Goal: Information Seeking & Learning: Learn about a topic

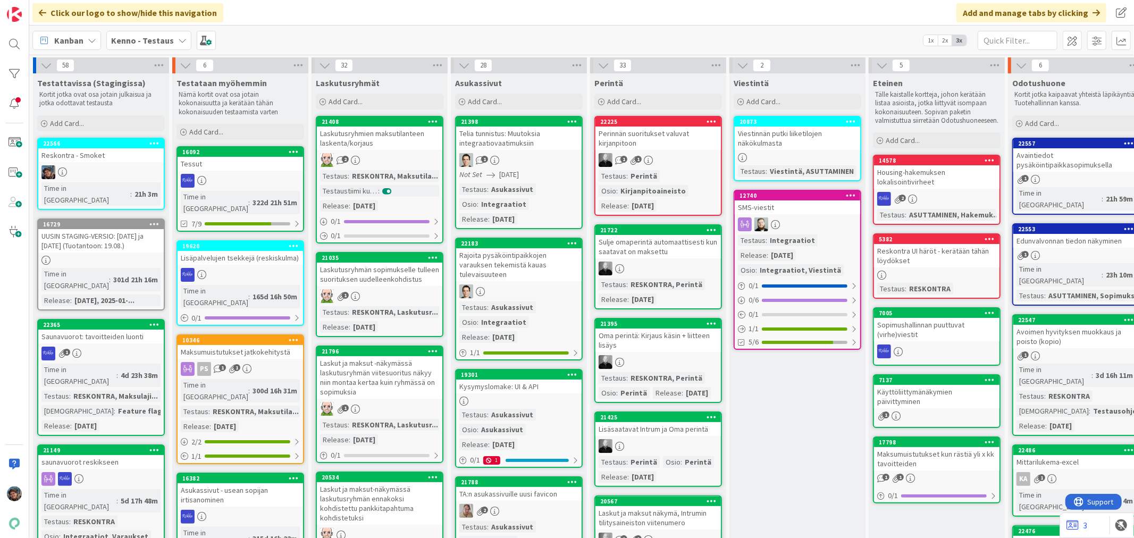
click at [117, 166] on div at bounding box center [101, 172] width 126 height 14
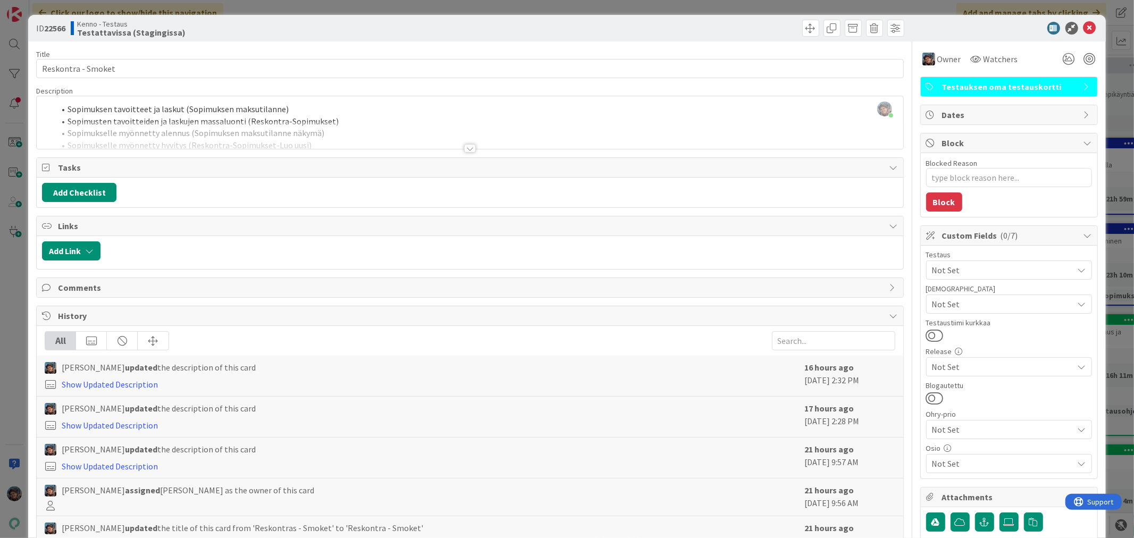
click at [469, 151] on div at bounding box center [470, 148] width 12 height 9
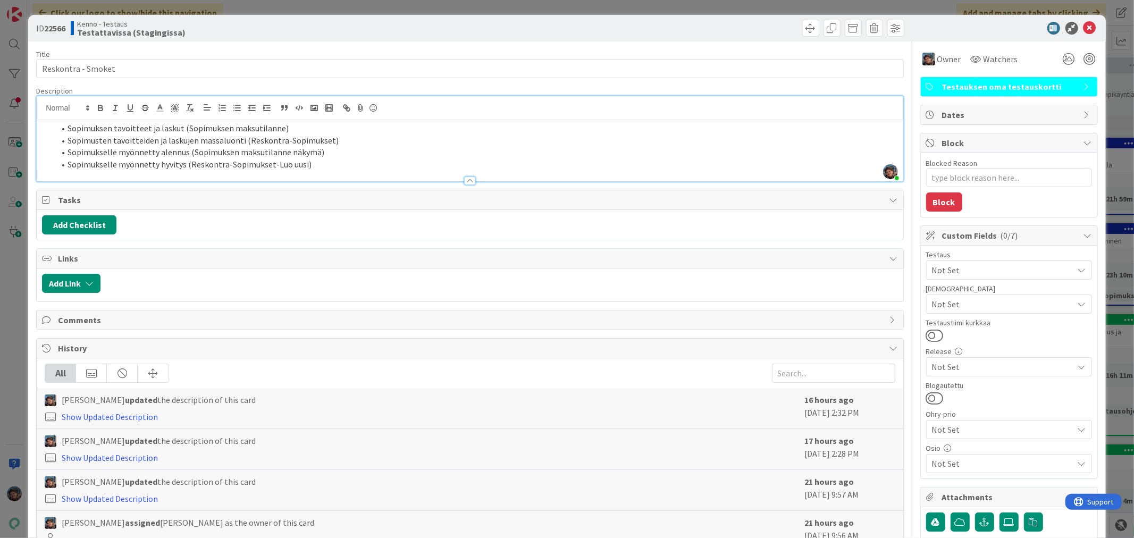
click at [320, 167] on li "Sopimukselle myönnetty hyvitys (Reskontra-Sopimukset-Luo uusi)" at bounding box center [476, 164] width 843 height 12
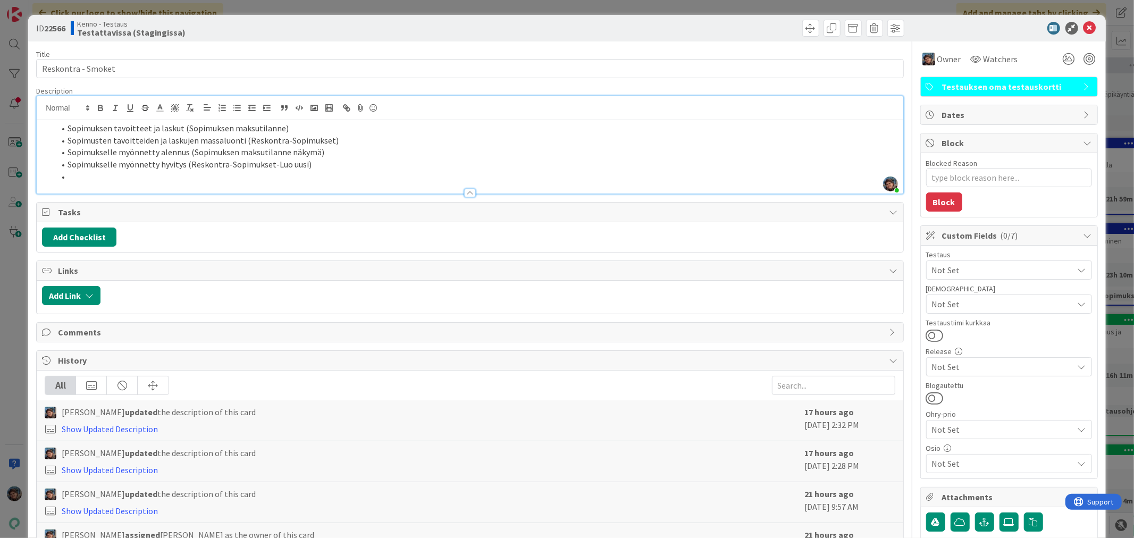
click at [77, 174] on li at bounding box center [476, 177] width 843 height 12
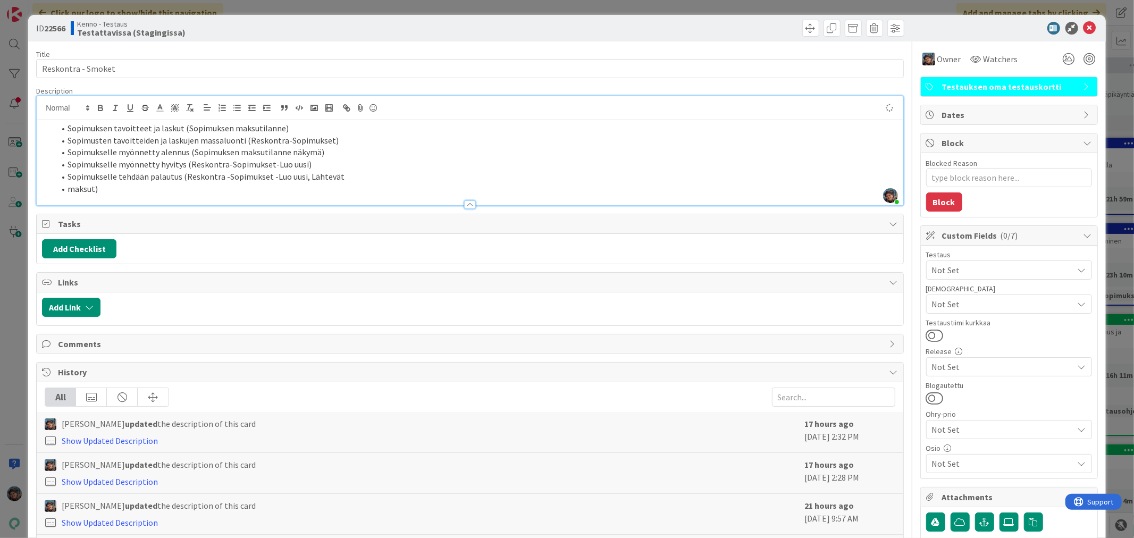
type textarea "x"
click at [344, 178] on li "Sopimukselle tehdään palautus (Reskontra -Sopimukset -Luo uusi, Lähtevät" at bounding box center [476, 177] width 843 height 12
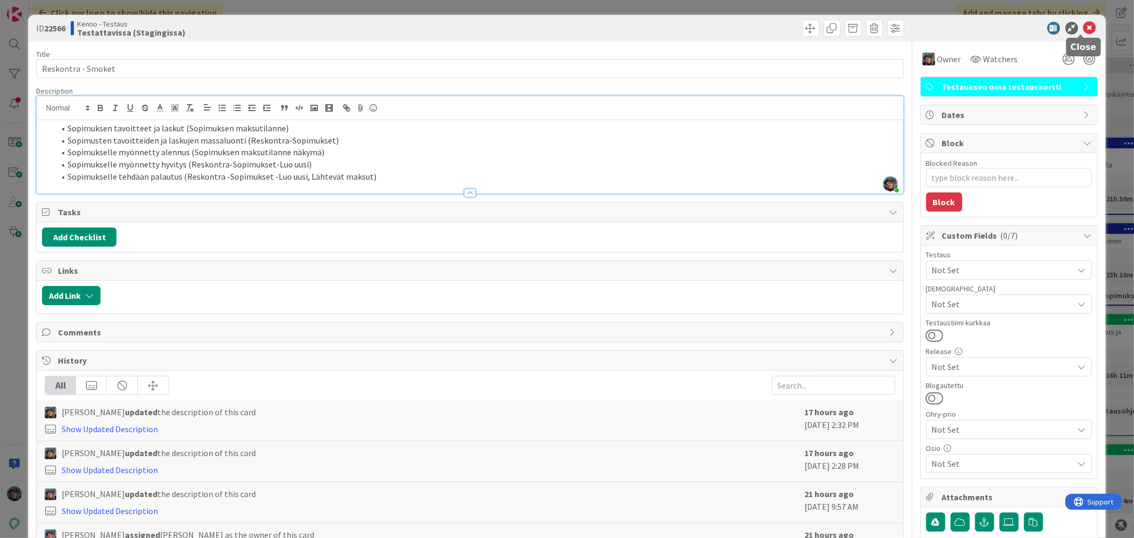
click at [1084, 24] on icon at bounding box center [1090, 28] width 13 height 13
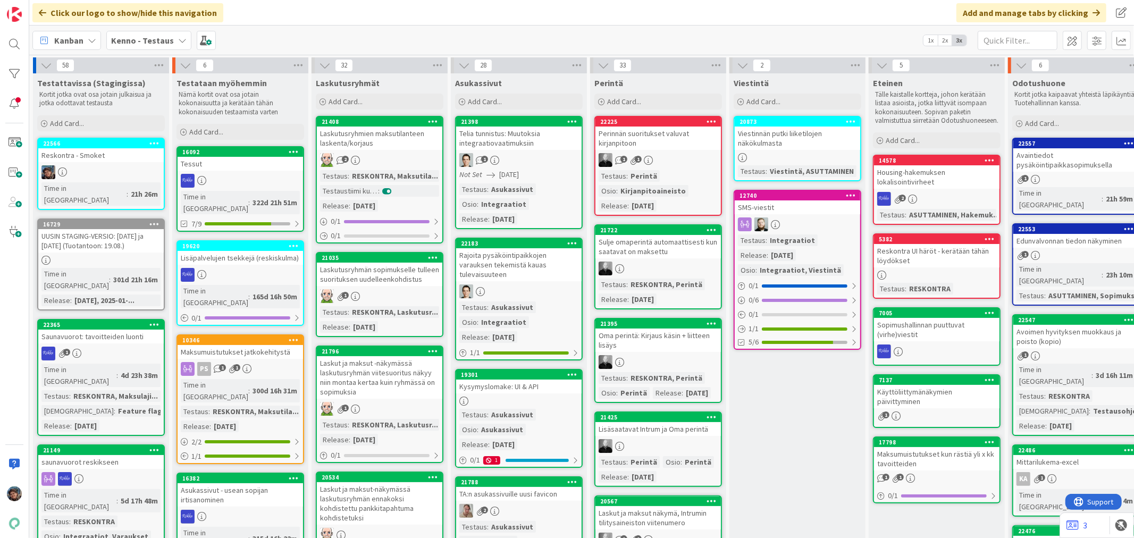
click at [1068, 179] on div "1" at bounding box center [1077, 179] width 126 height 9
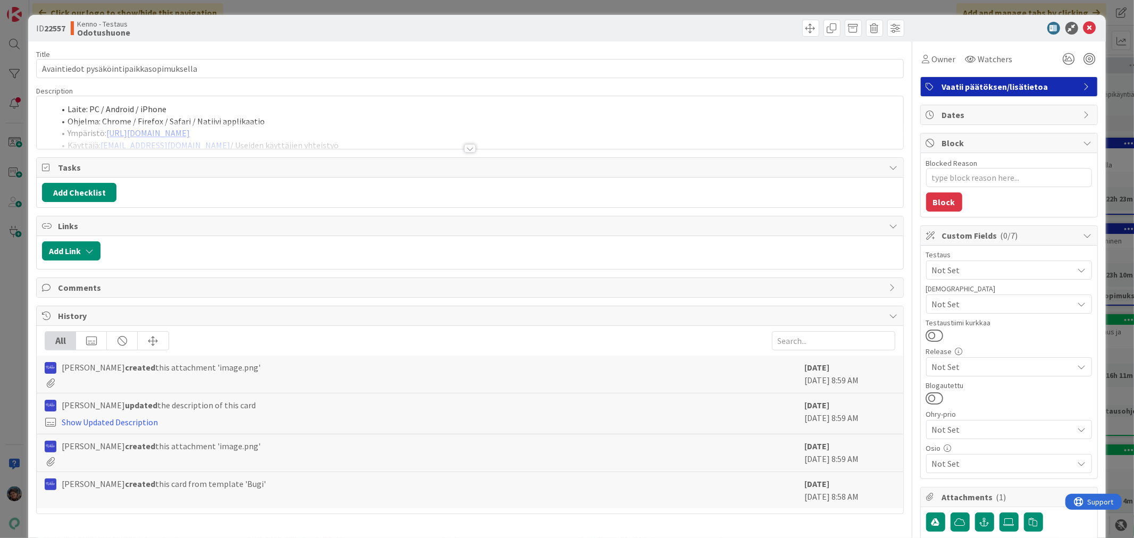
click at [466, 152] on div at bounding box center [470, 148] width 12 height 9
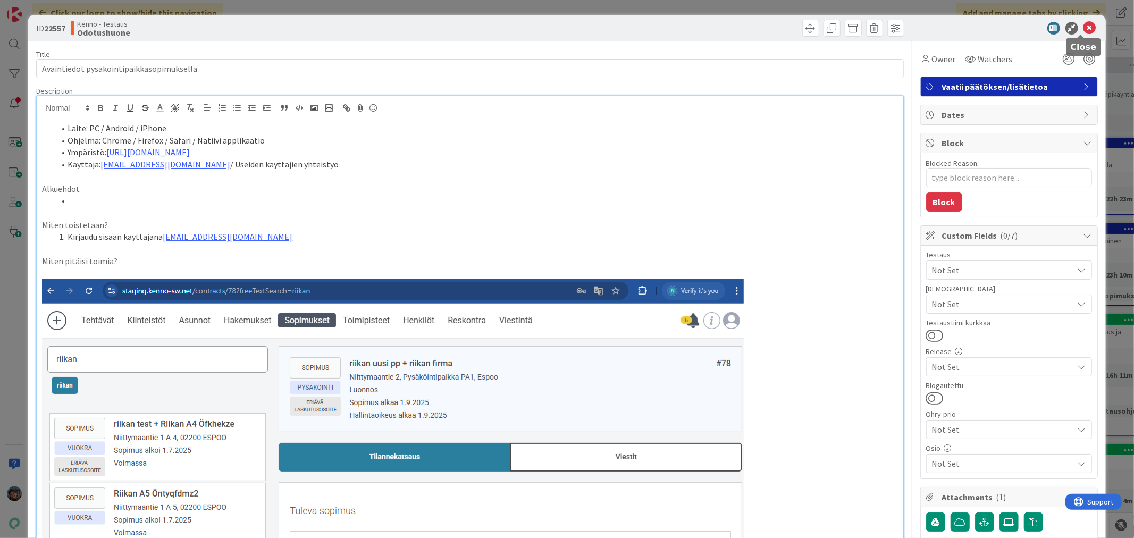
click at [1084, 26] on icon at bounding box center [1090, 28] width 13 height 13
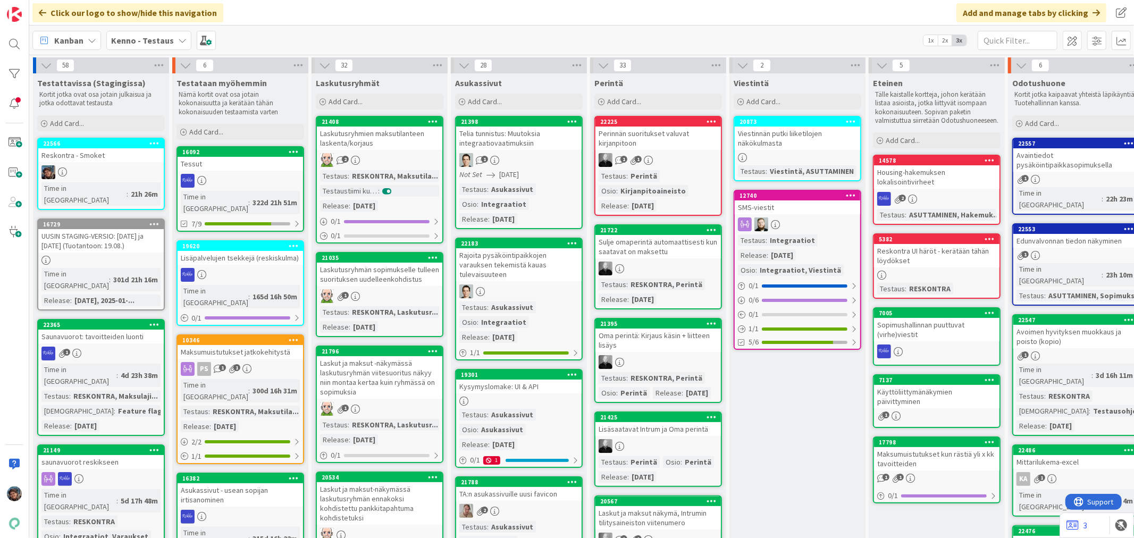
click at [1048, 235] on link "22553 Edunvalvonnan tiedon näkyminen 1 Time in [GEOGRAPHIC_DATA] : 23h 10m Test…" at bounding box center [1077, 264] width 128 height 82
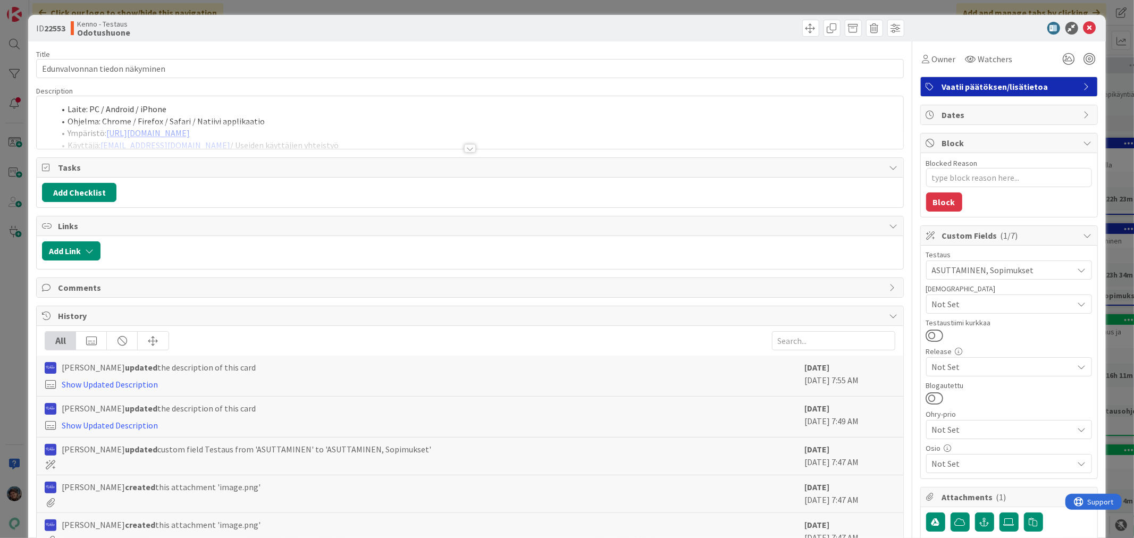
click at [466, 150] on div at bounding box center [470, 148] width 12 height 9
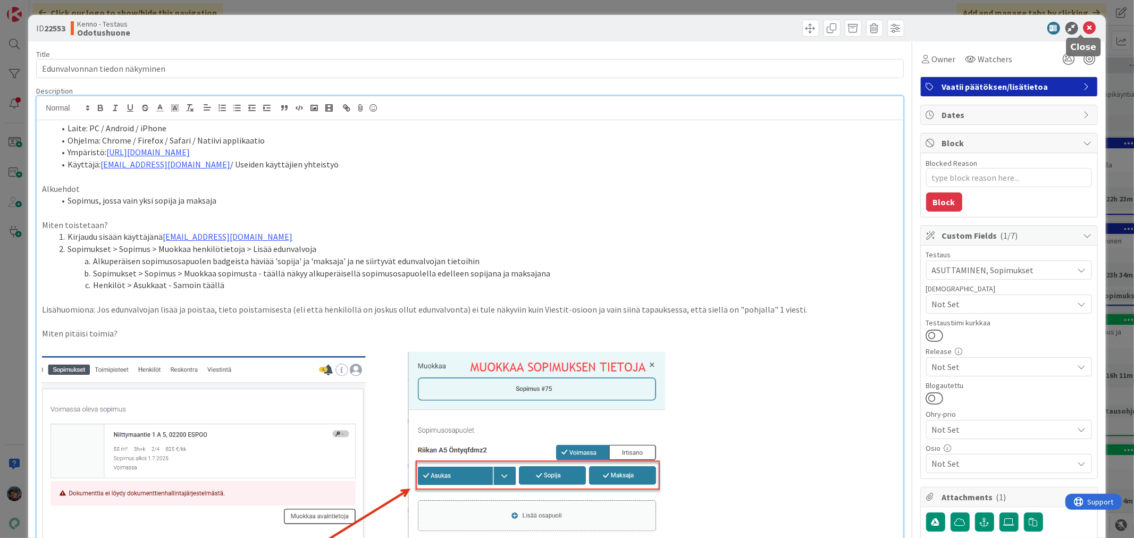
click at [1084, 25] on icon at bounding box center [1090, 28] width 13 height 13
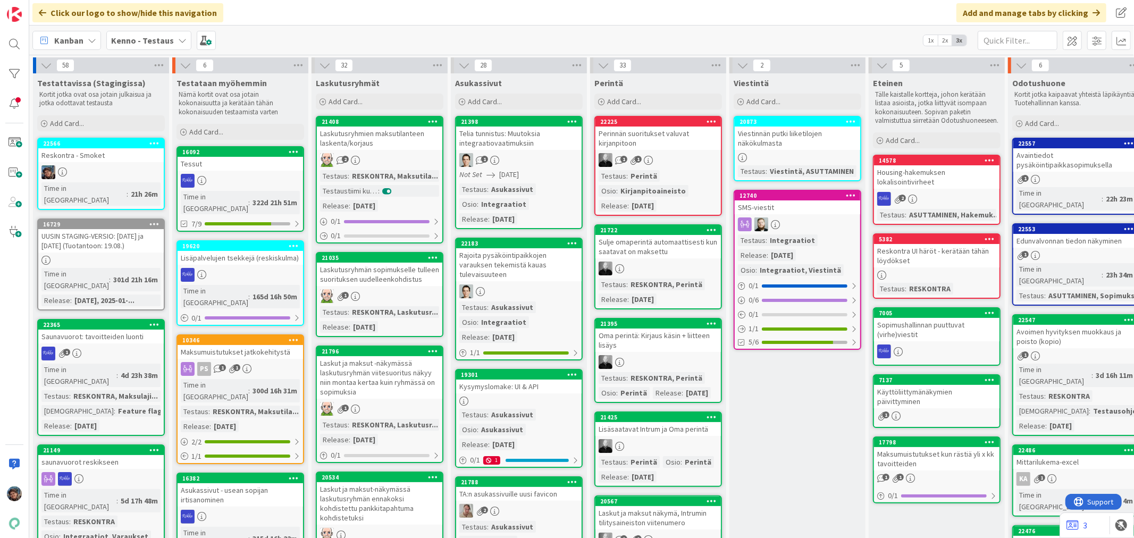
click at [1063, 352] on div "1" at bounding box center [1077, 356] width 126 height 9
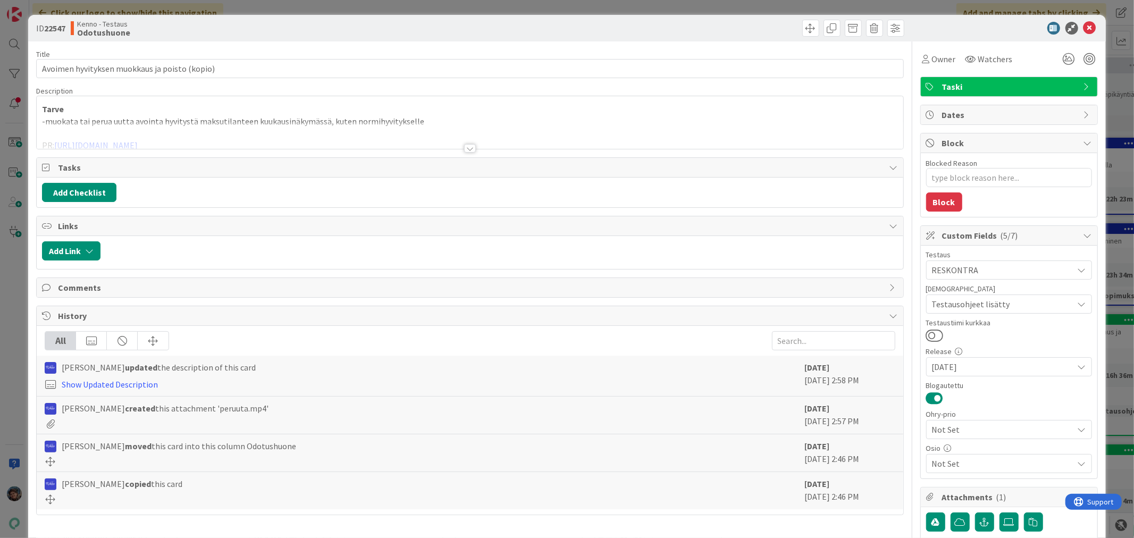
click at [464, 148] on div at bounding box center [470, 148] width 12 height 9
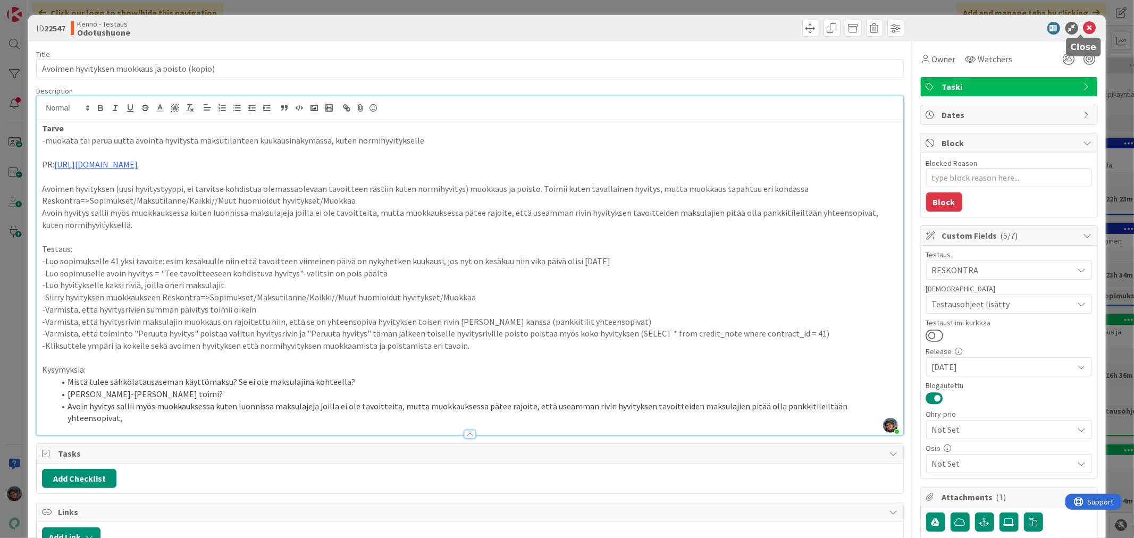
click at [1084, 27] on icon at bounding box center [1090, 28] width 13 height 13
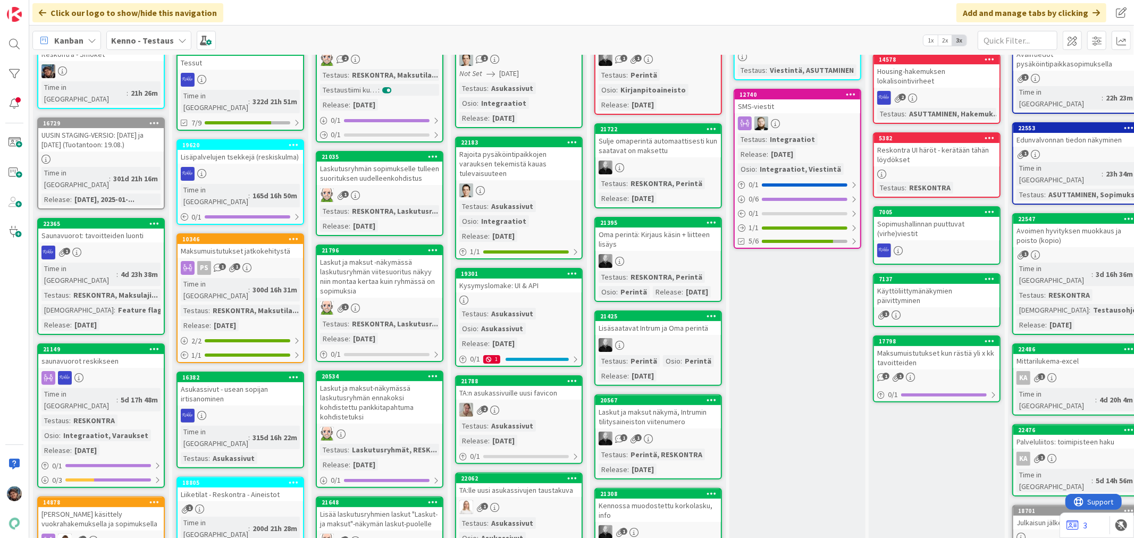
scroll to position [118, 0]
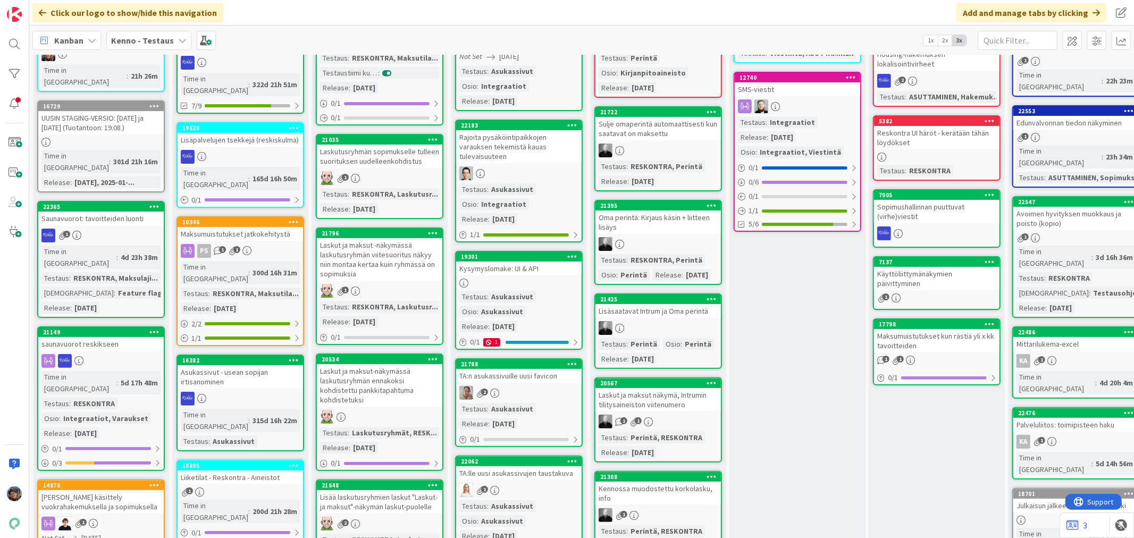
click at [273, 365] on div "Asukassivut - usean sopijan irtisanominen" at bounding box center [241, 376] width 126 height 23
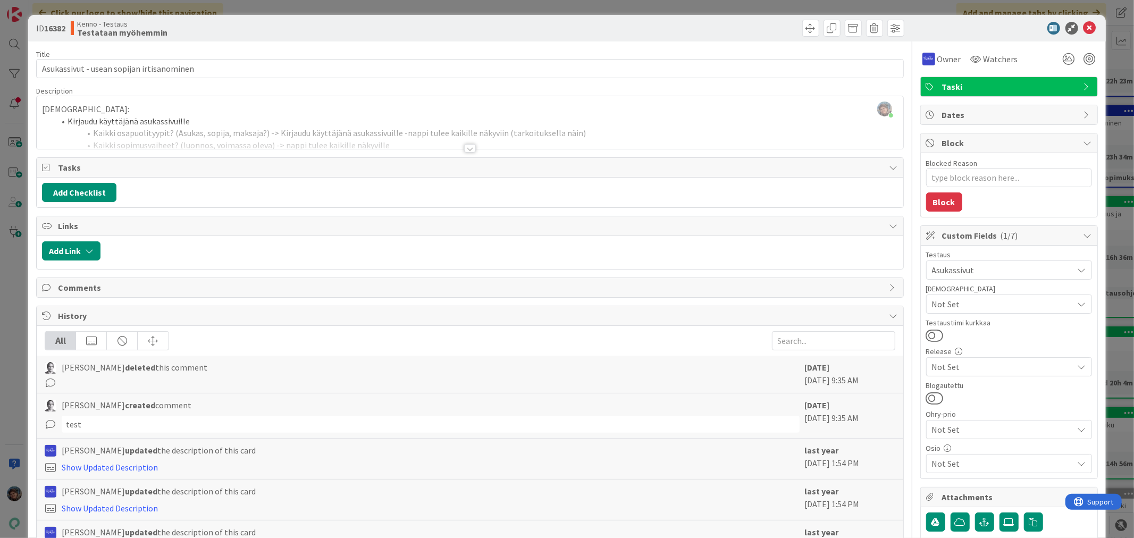
scroll to position [156, 0]
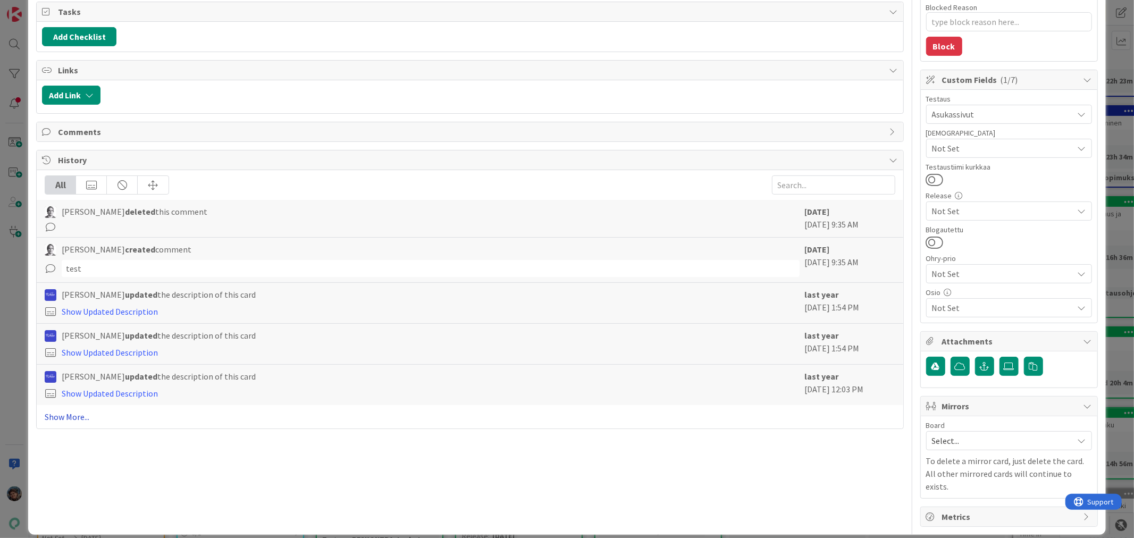
click at [72, 417] on link "Show More..." at bounding box center [470, 417] width 850 height 13
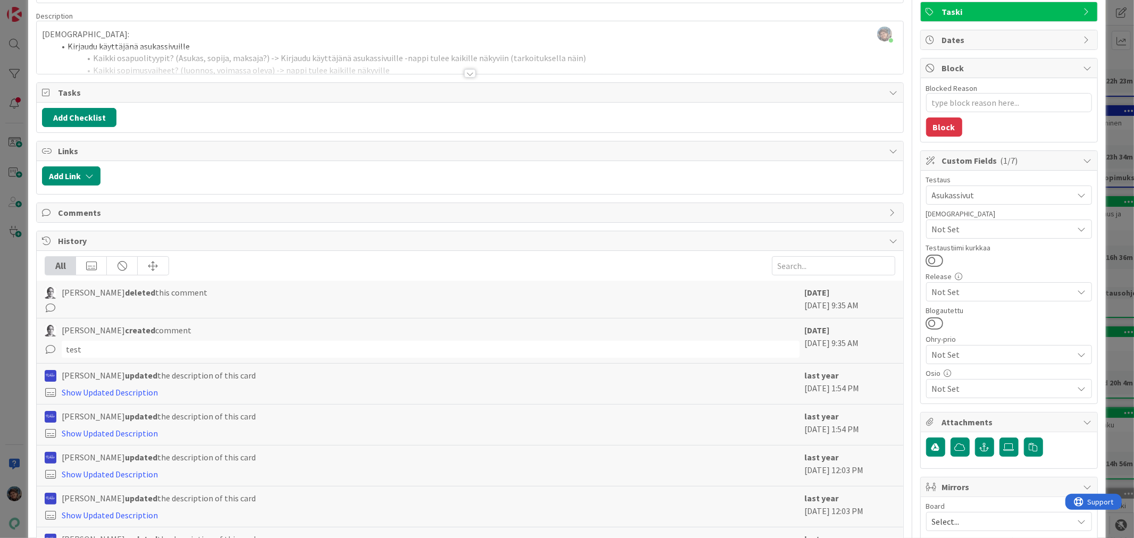
scroll to position [0, 0]
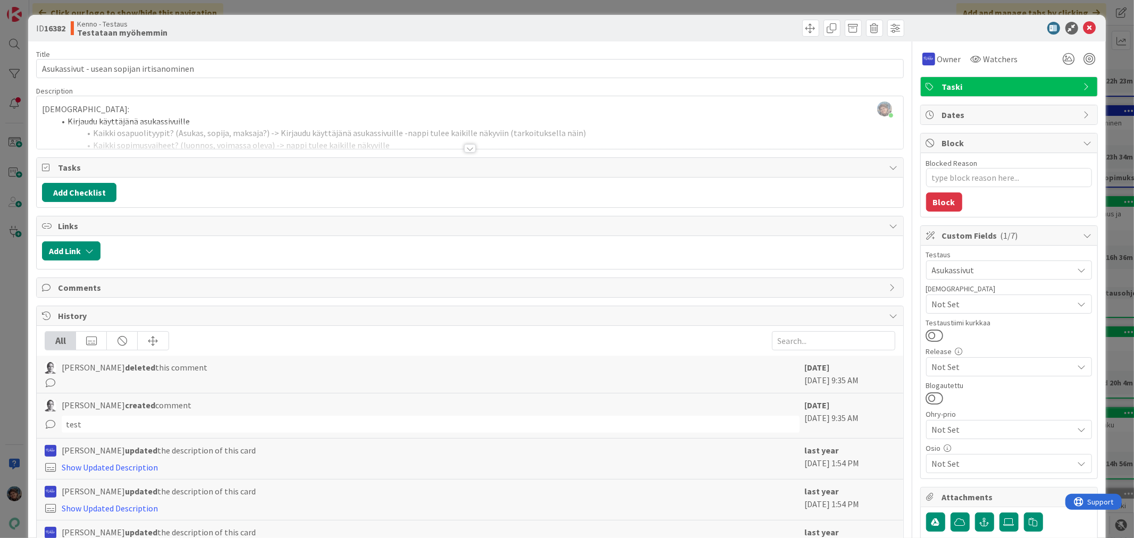
click at [464, 151] on div at bounding box center [470, 148] width 12 height 9
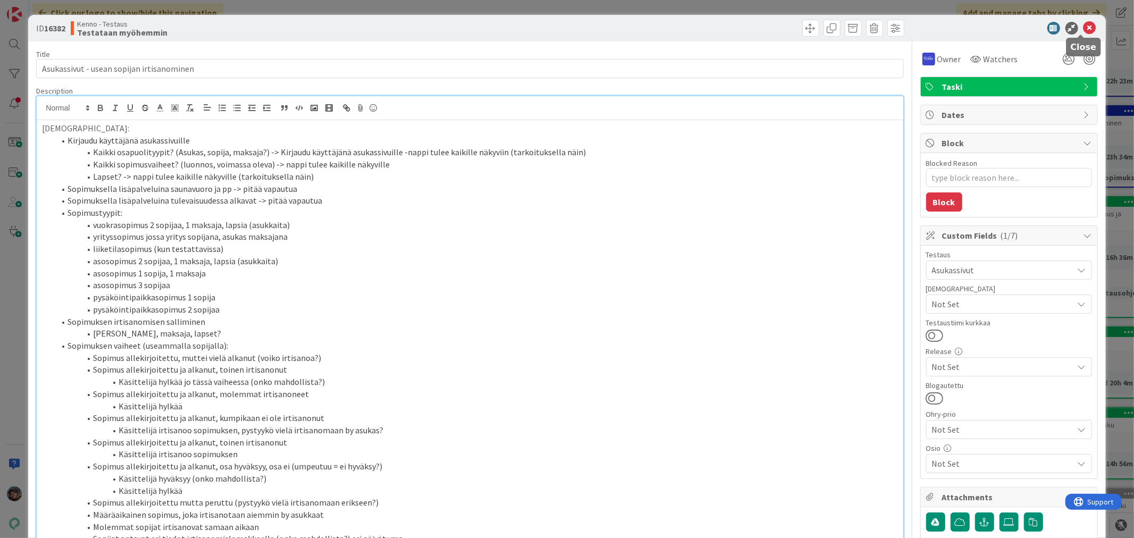
drag, startPoint x: 1083, startPoint y: 28, endPoint x: 820, endPoint y: 224, distance: 328.7
click at [1084, 30] on icon at bounding box center [1090, 28] width 13 height 13
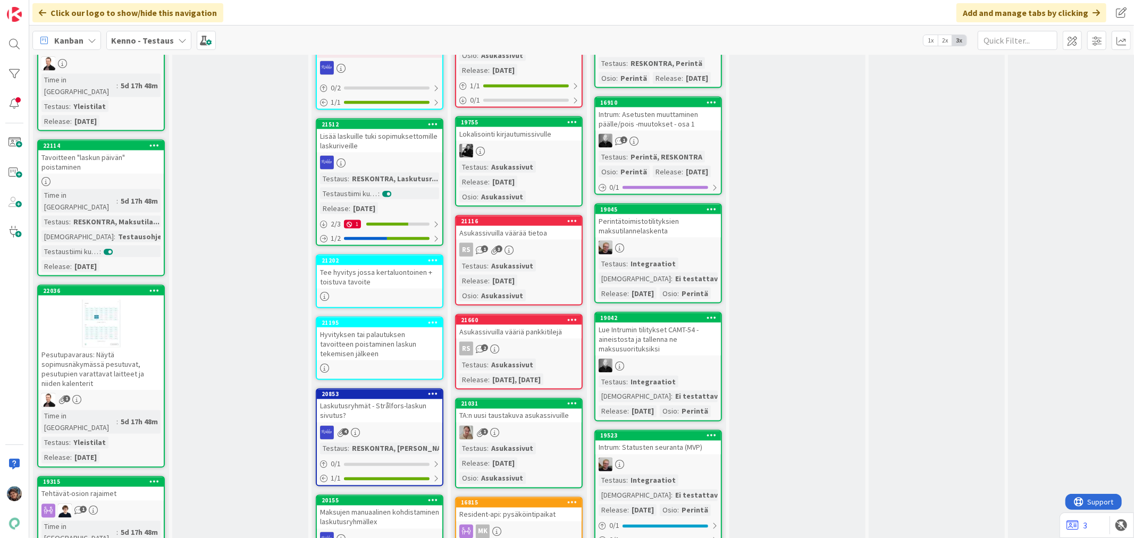
scroll to position [1418, 0]
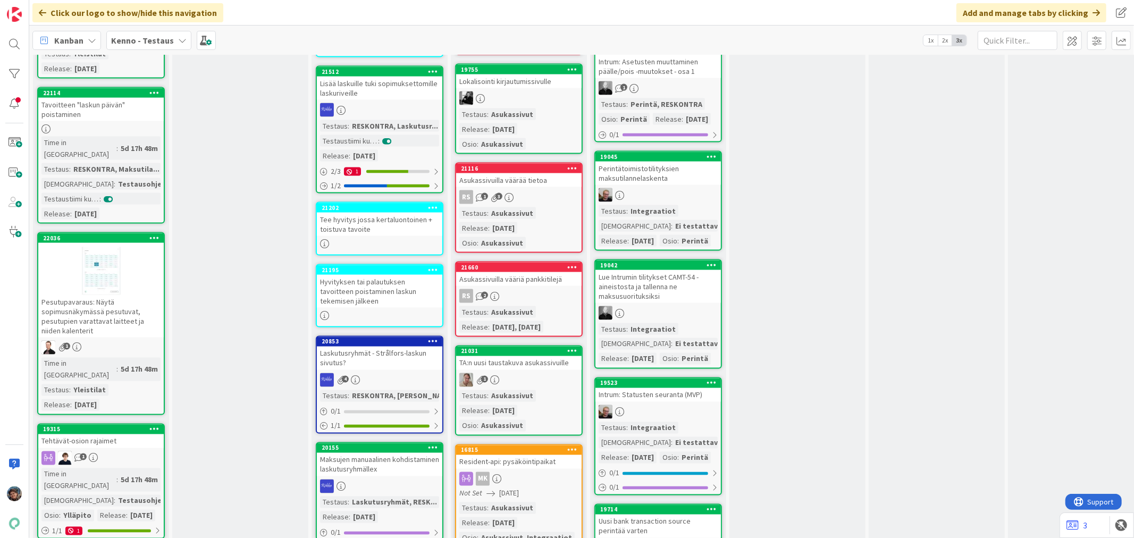
click at [107, 452] on div "1" at bounding box center [101, 459] width 126 height 14
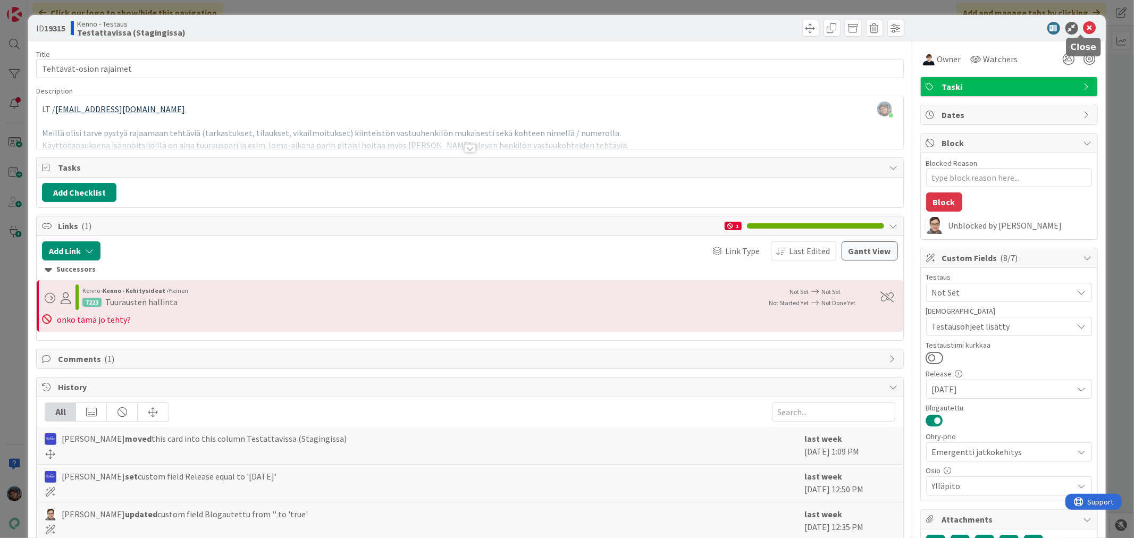
click at [1084, 29] on icon at bounding box center [1090, 28] width 13 height 13
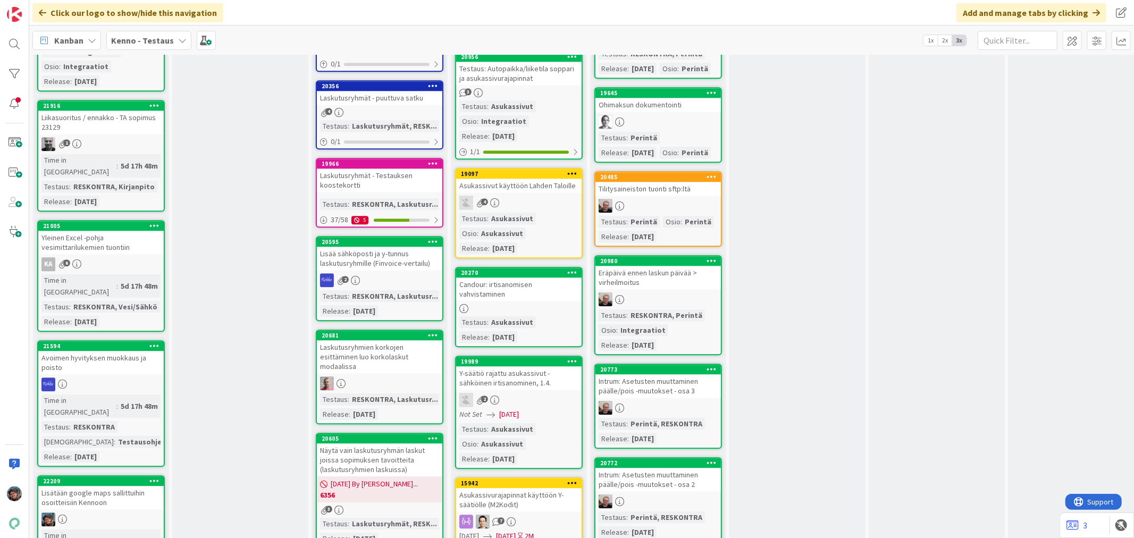
scroll to position [2482, 0]
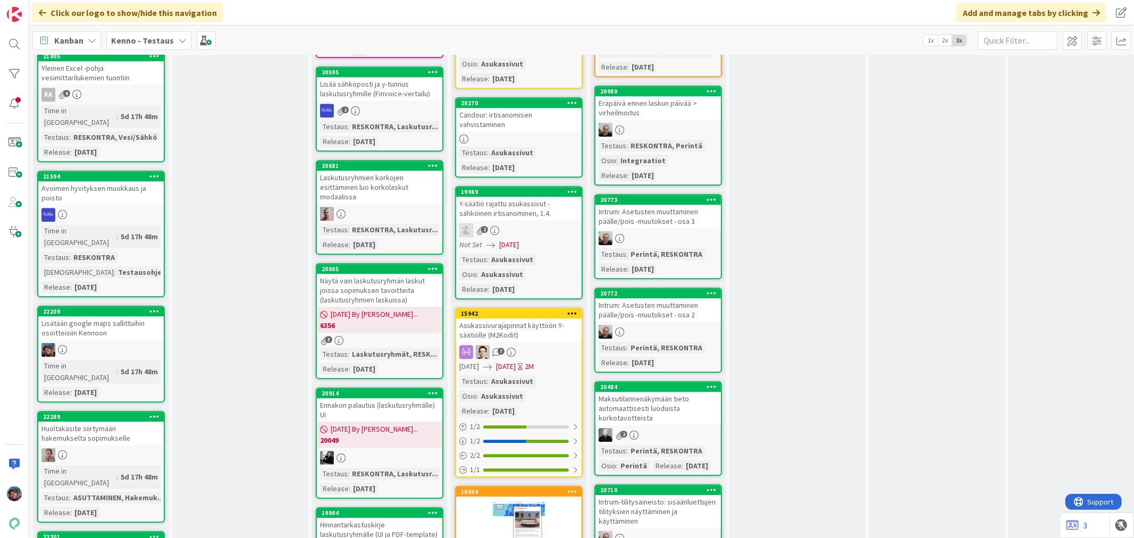
click at [118, 422] on div "Huoltakäsite siirtymään hakemukselta sopimukselle" at bounding box center [101, 433] width 126 height 23
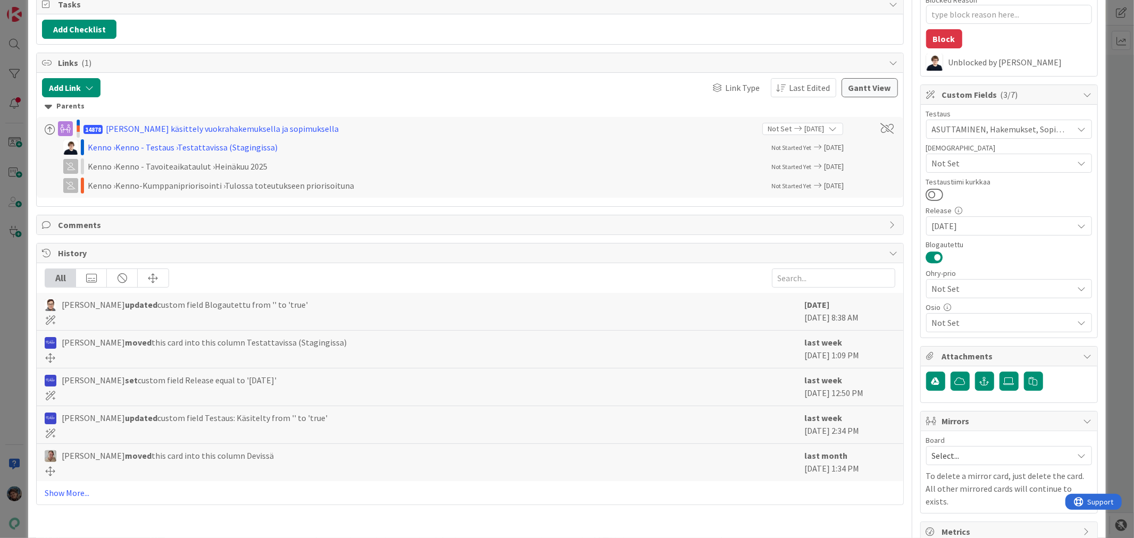
scroll to position [178, 0]
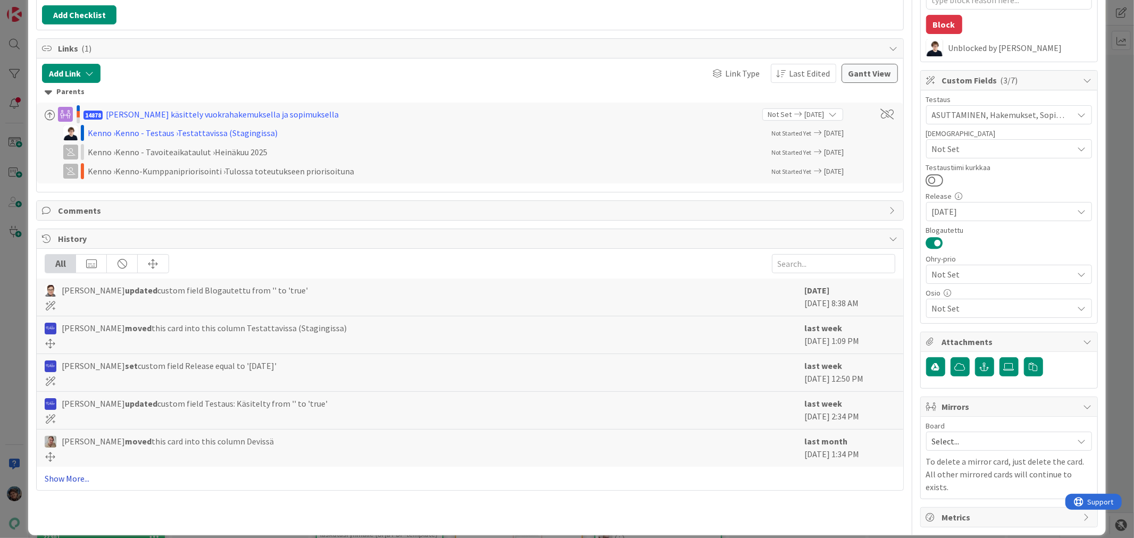
click at [57, 479] on link "Show More..." at bounding box center [470, 478] width 850 height 13
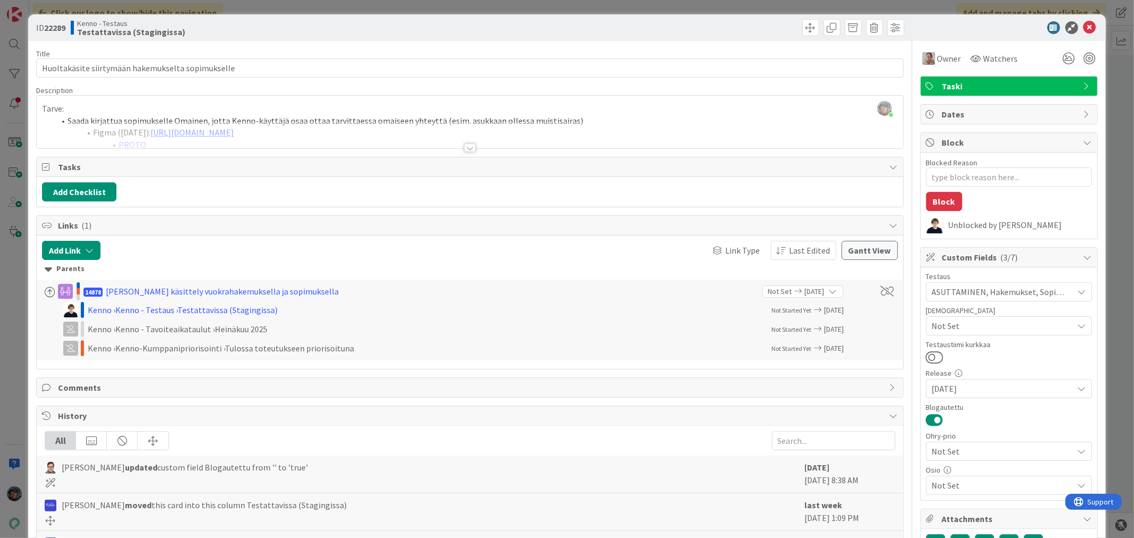
scroll to position [0, 0]
click at [466, 152] on div at bounding box center [470, 148] width 12 height 9
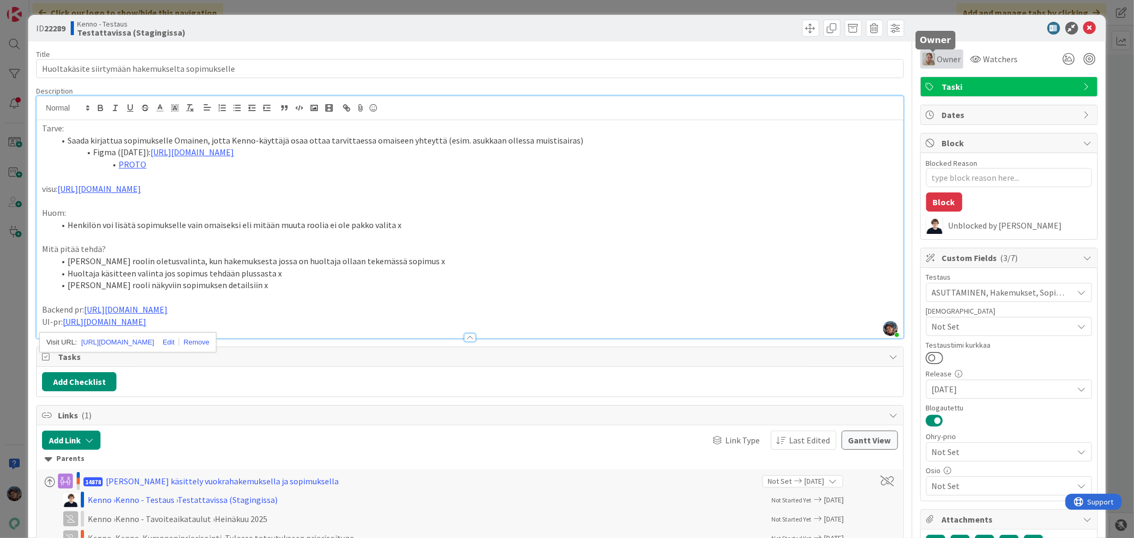
click at [938, 56] on span "Owner" at bounding box center [950, 59] width 24 height 13
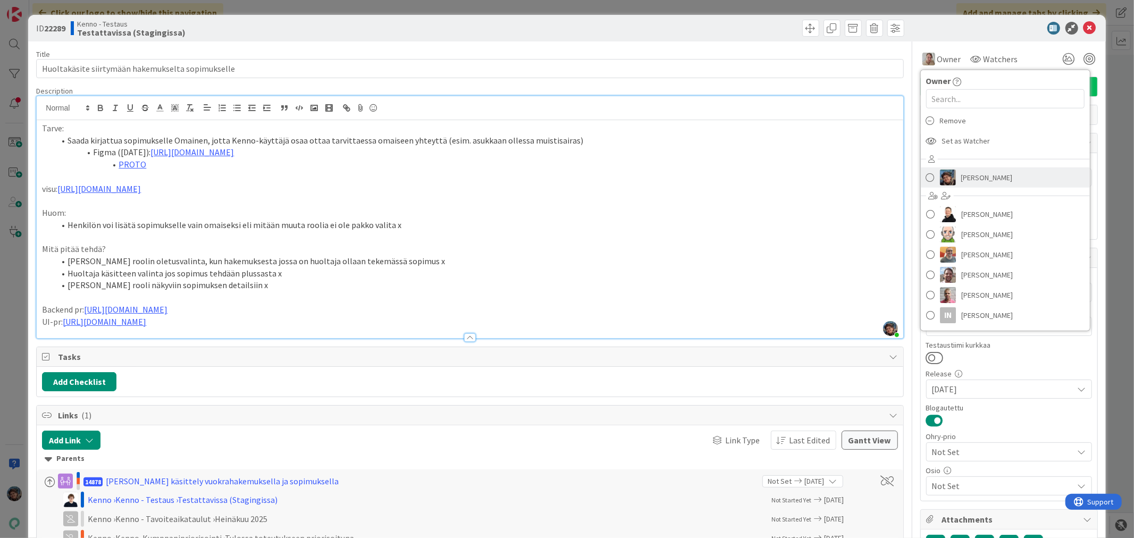
click at [929, 179] on link "[PERSON_NAME]" at bounding box center [1005, 178] width 169 height 20
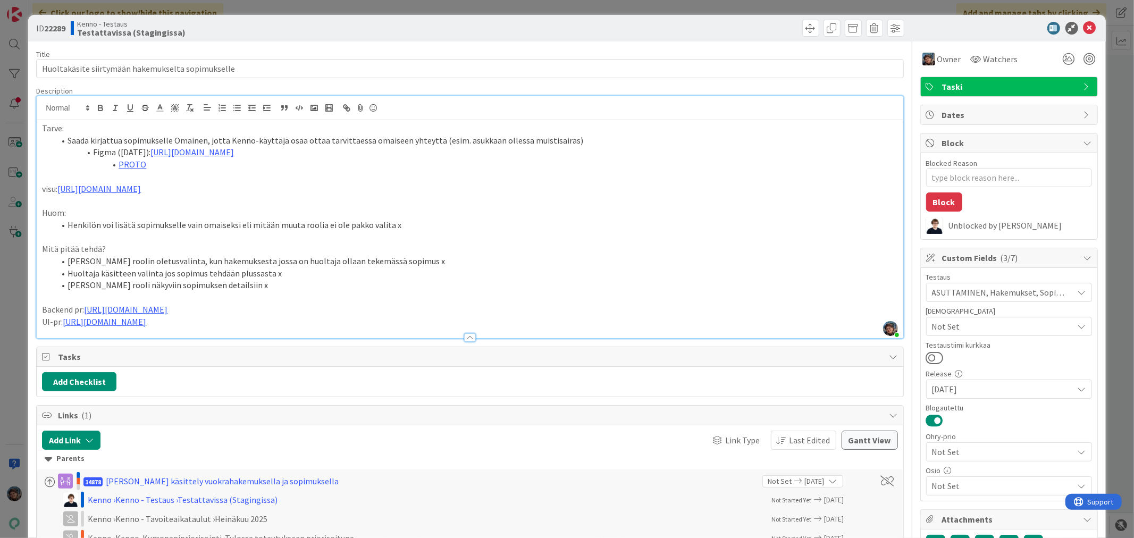
click at [239, 321] on p "UI-pr: [URL][DOMAIN_NAME]" at bounding box center [470, 322] width 856 height 12
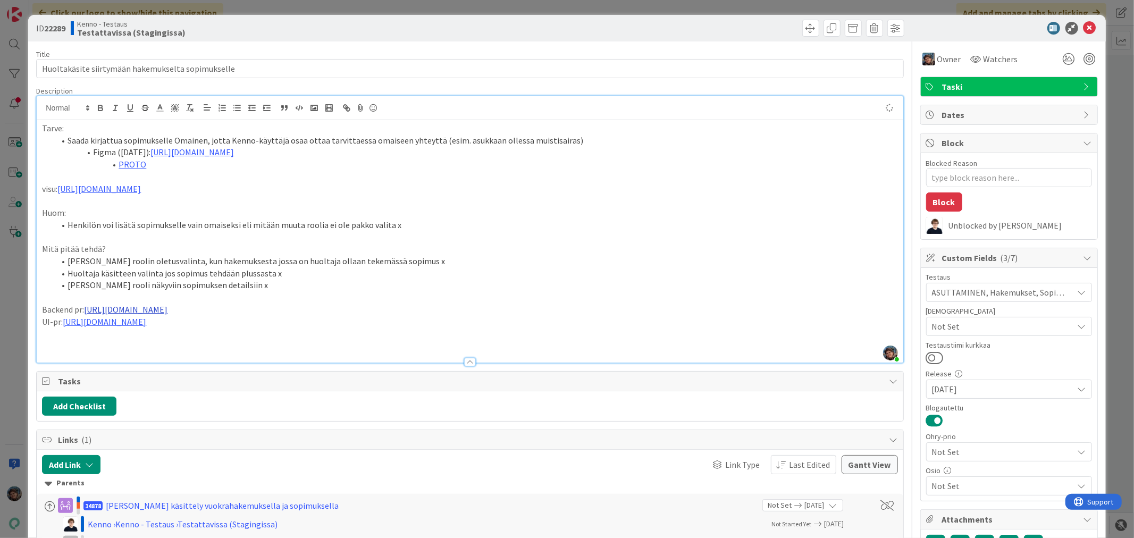
type textarea "x"
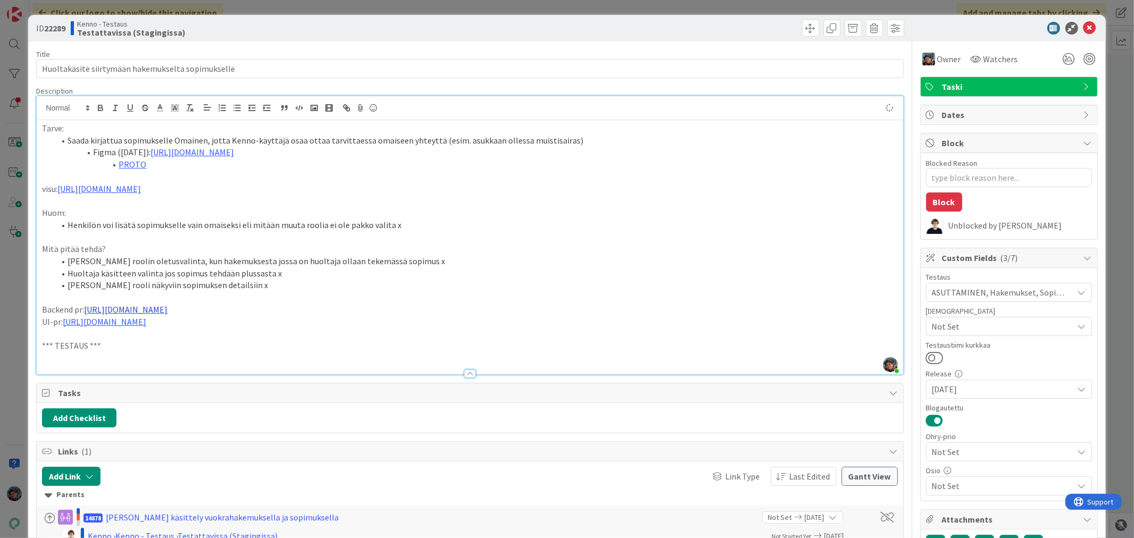
type textarea "x"
